Goal: Participate in discussion: Engage in conversation with other users on a specific topic

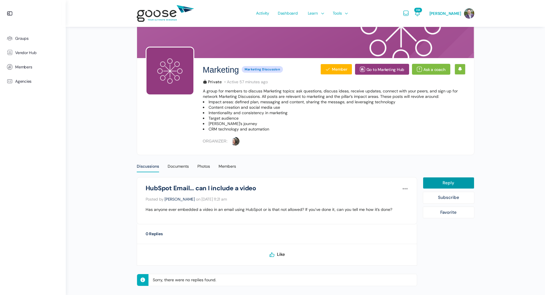
scroll to position [43, 0]
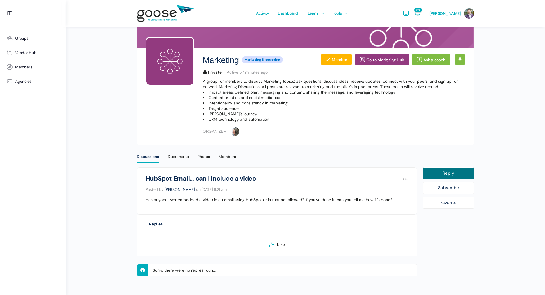
click at [436, 171] on link "Reply" at bounding box center [449, 173] width 52 height 12
select select
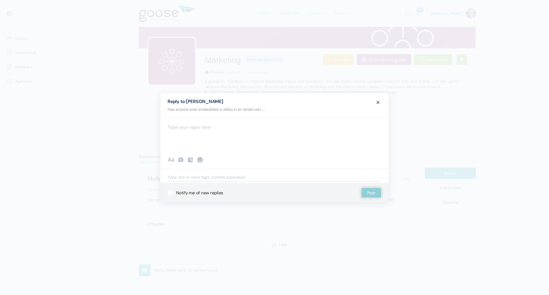
click at [182, 124] on div at bounding box center [275, 134] width 228 height 34
click at [201, 139] on div "I am not sure either but would like to know if anyone has done this before" at bounding box center [275, 134] width 228 height 34
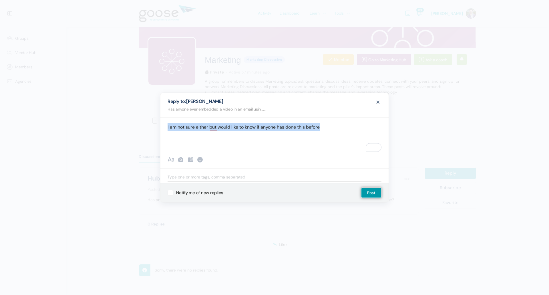
drag, startPoint x: 329, startPoint y: 125, endPoint x: 167, endPoint y: 122, distance: 162.3
click at [167, 122] on div "I am not sure either but would like to know if anyone has done this before" at bounding box center [275, 134] width 228 height 34
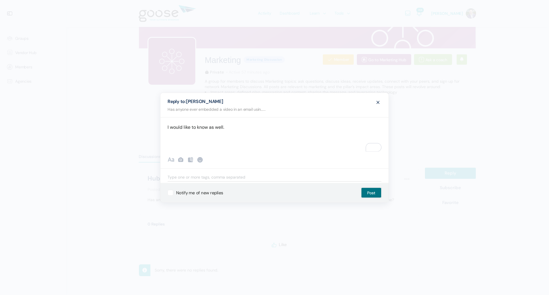
click at [369, 192] on button "Post" at bounding box center [371, 193] width 20 height 10
select select
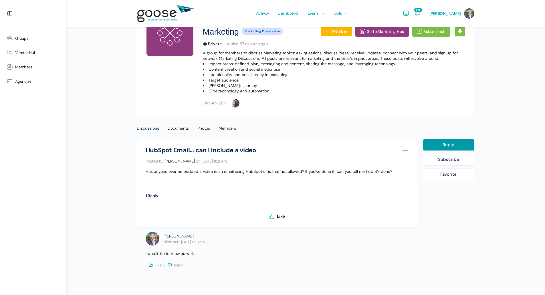
scroll to position [72, 0]
